Goal: Task Accomplishment & Management: Use online tool/utility

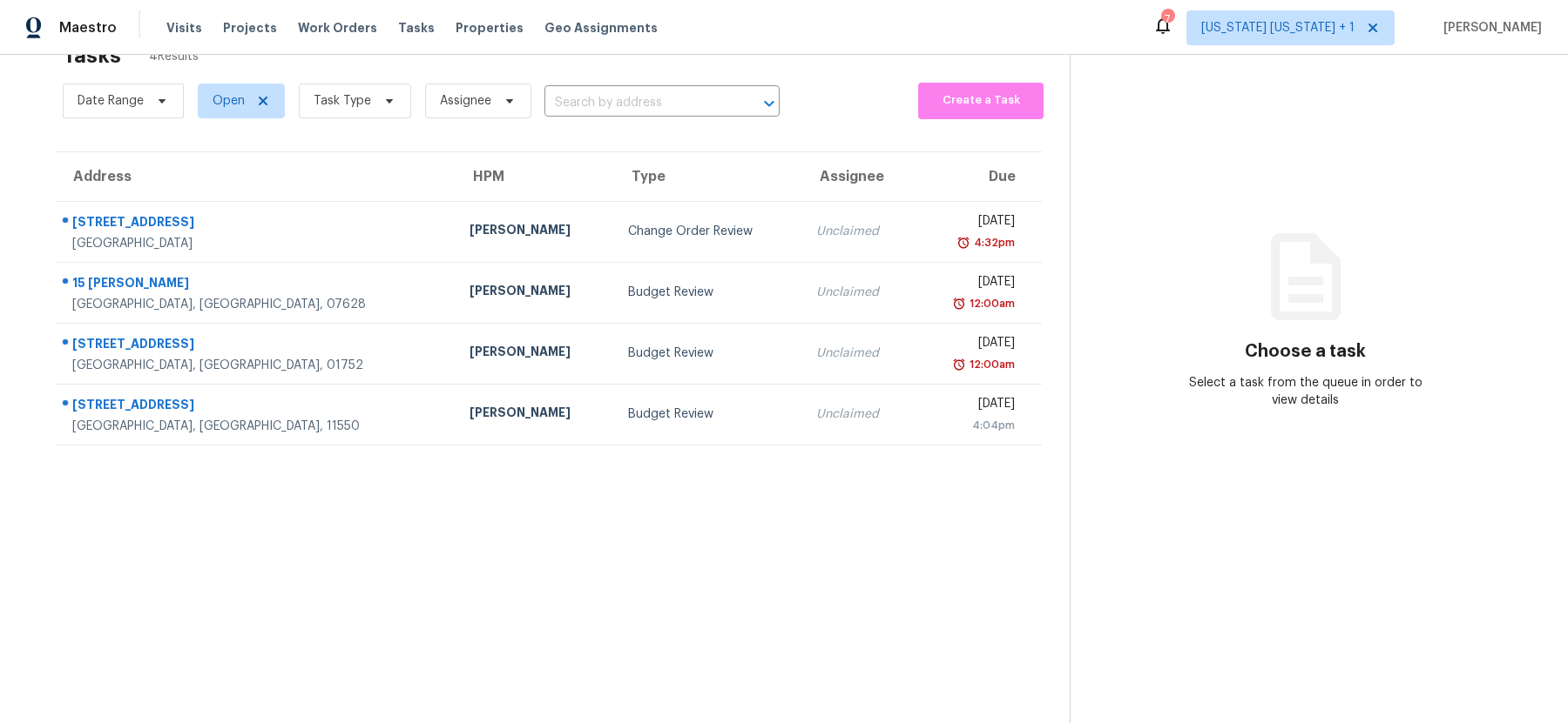
scroll to position [51, 0]
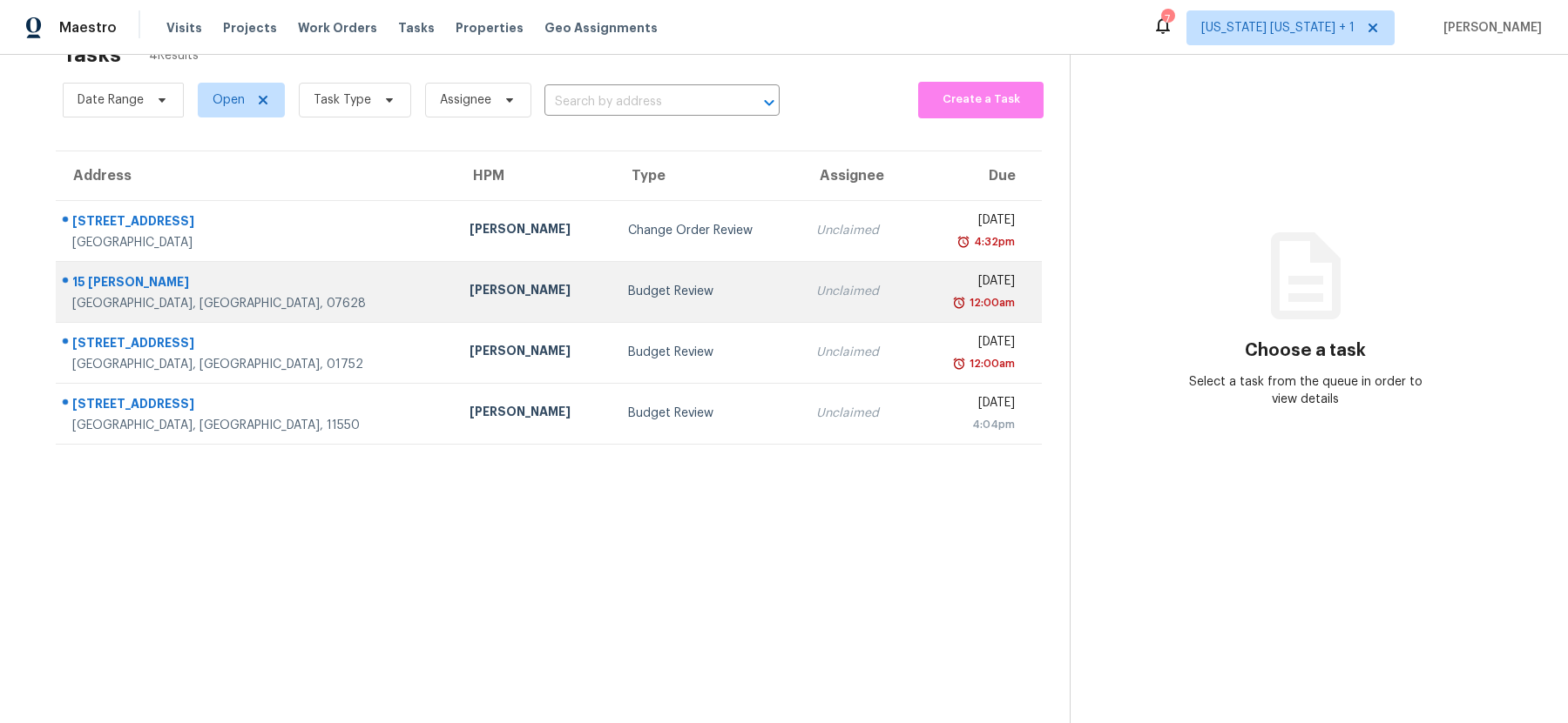
click at [470, 295] on div "[PERSON_NAME]" at bounding box center [536, 292] width 132 height 22
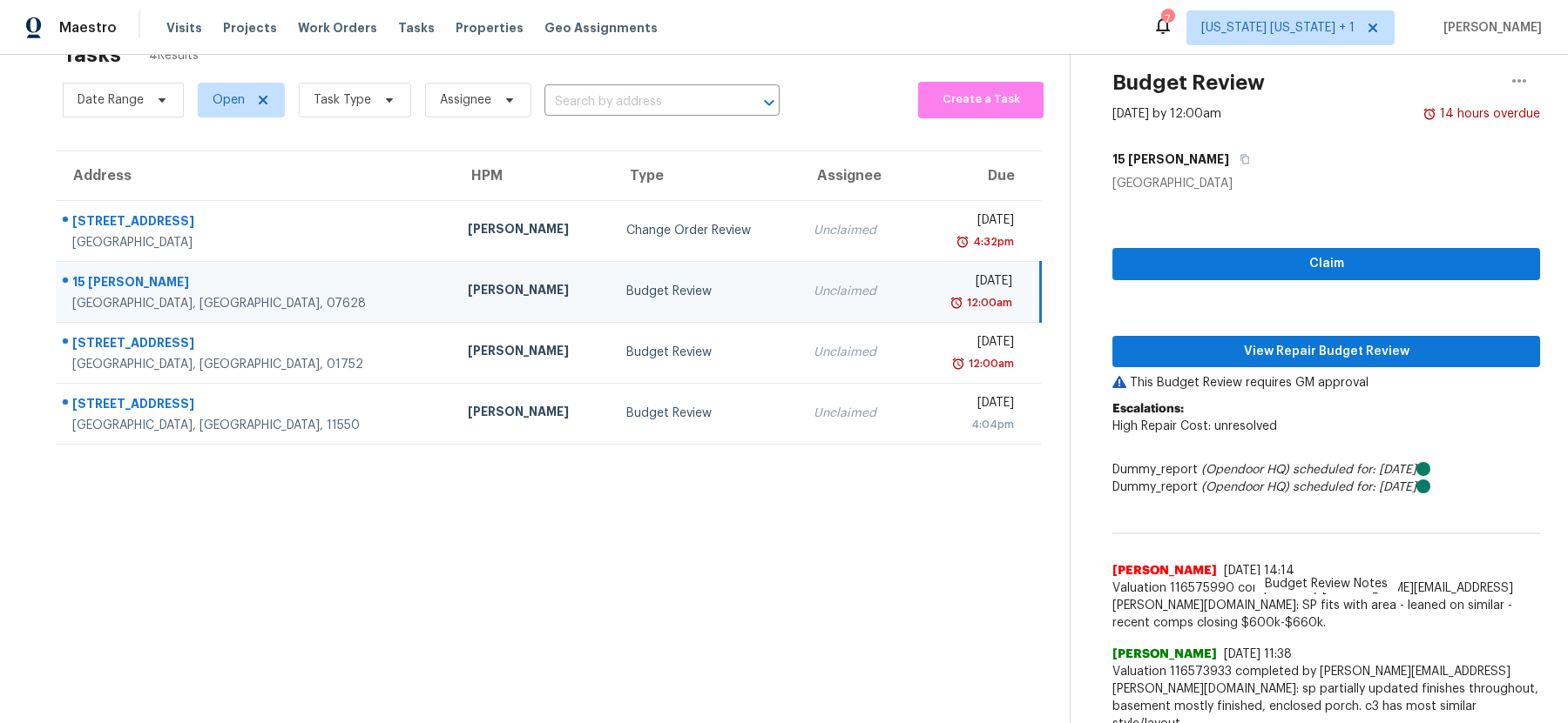
click at [626, 289] on div "Budget Review" at bounding box center [705, 291] width 159 height 17
click at [1211, 352] on span "View Repair Budget Review" at bounding box center [1326, 352] width 400 height 22
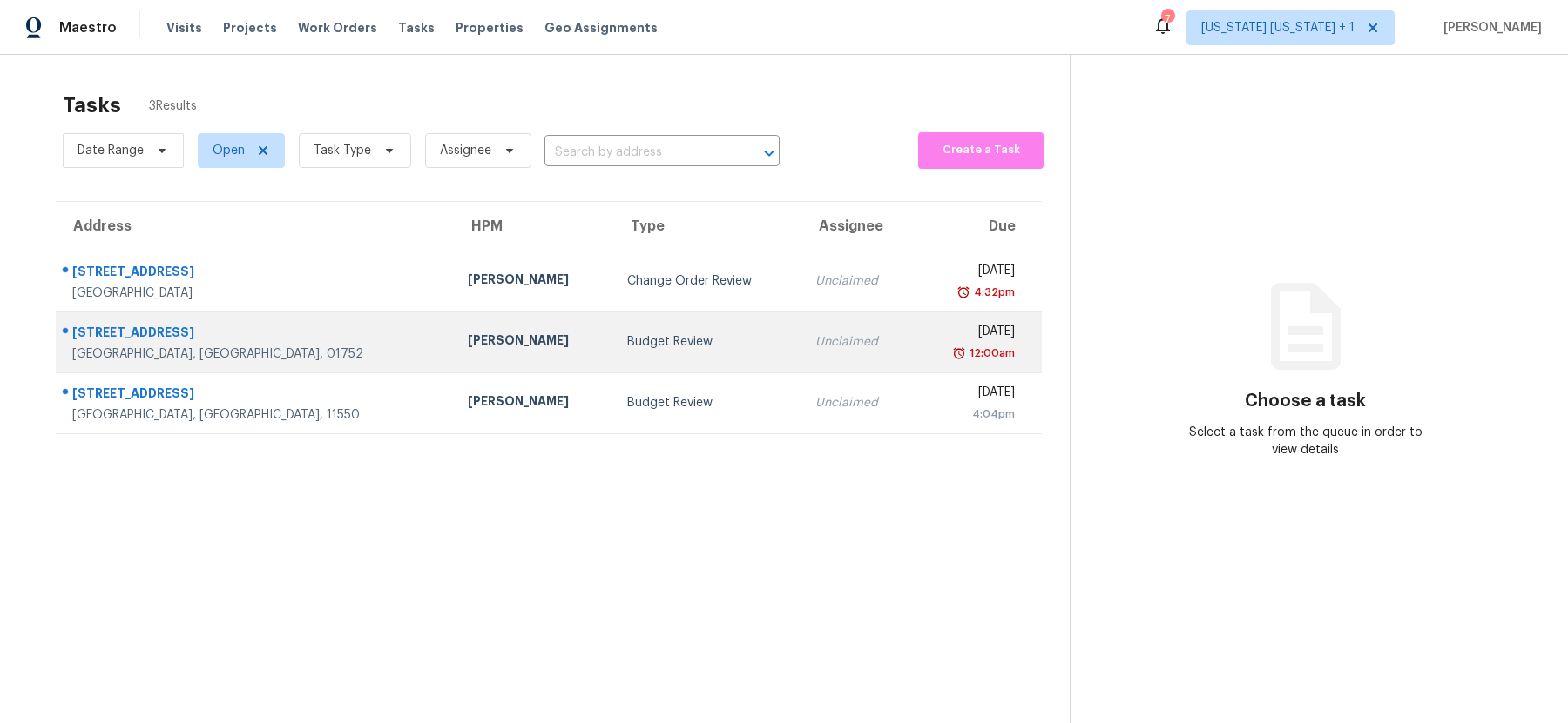
click at [627, 345] on div "Budget Review" at bounding box center [707, 341] width 161 height 17
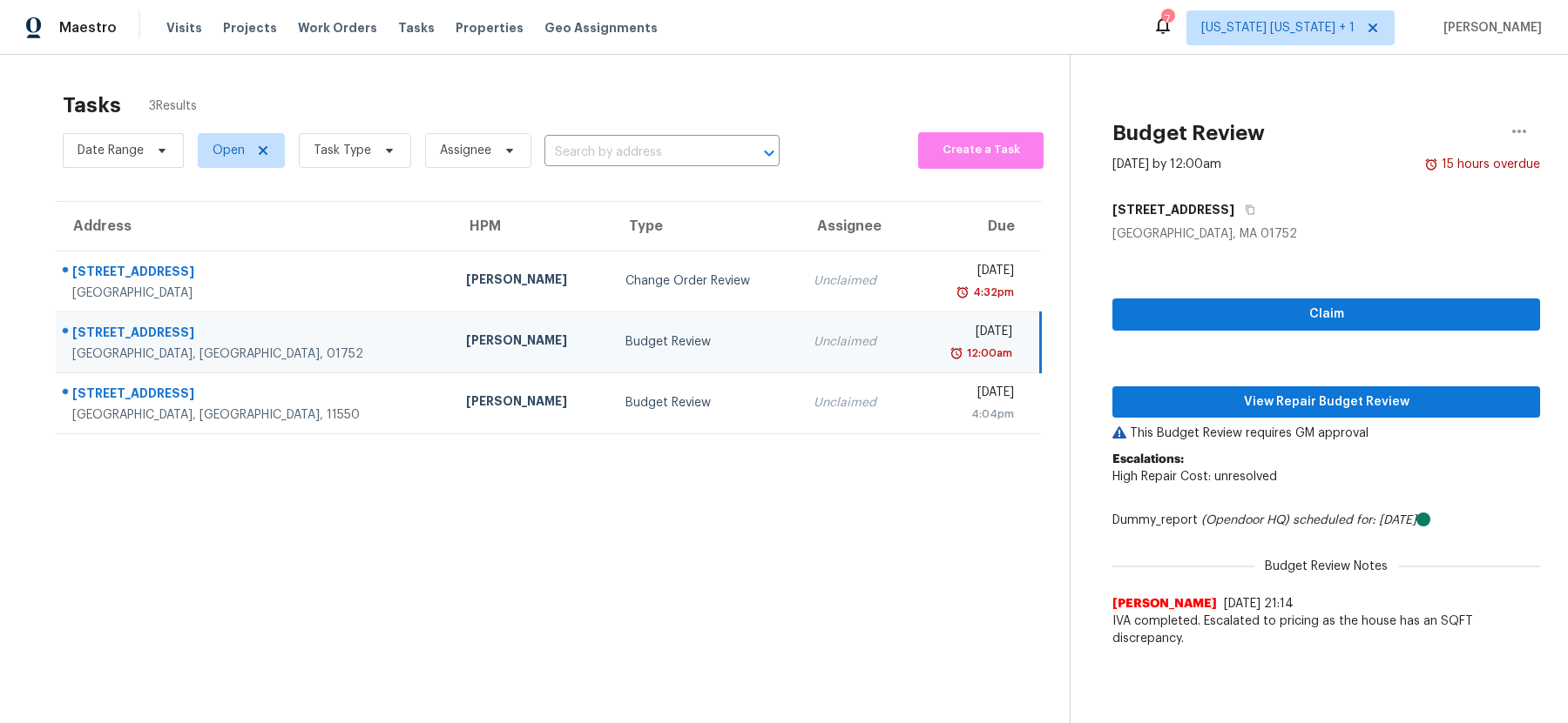
click at [625, 333] on div "Budget Review" at bounding box center [705, 341] width 160 height 17
click at [1233, 399] on span "View Repair Budget Review" at bounding box center [1326, 403] width 400 height 22
